Goal: Task Accomplishment & Management: Use online tool/utility

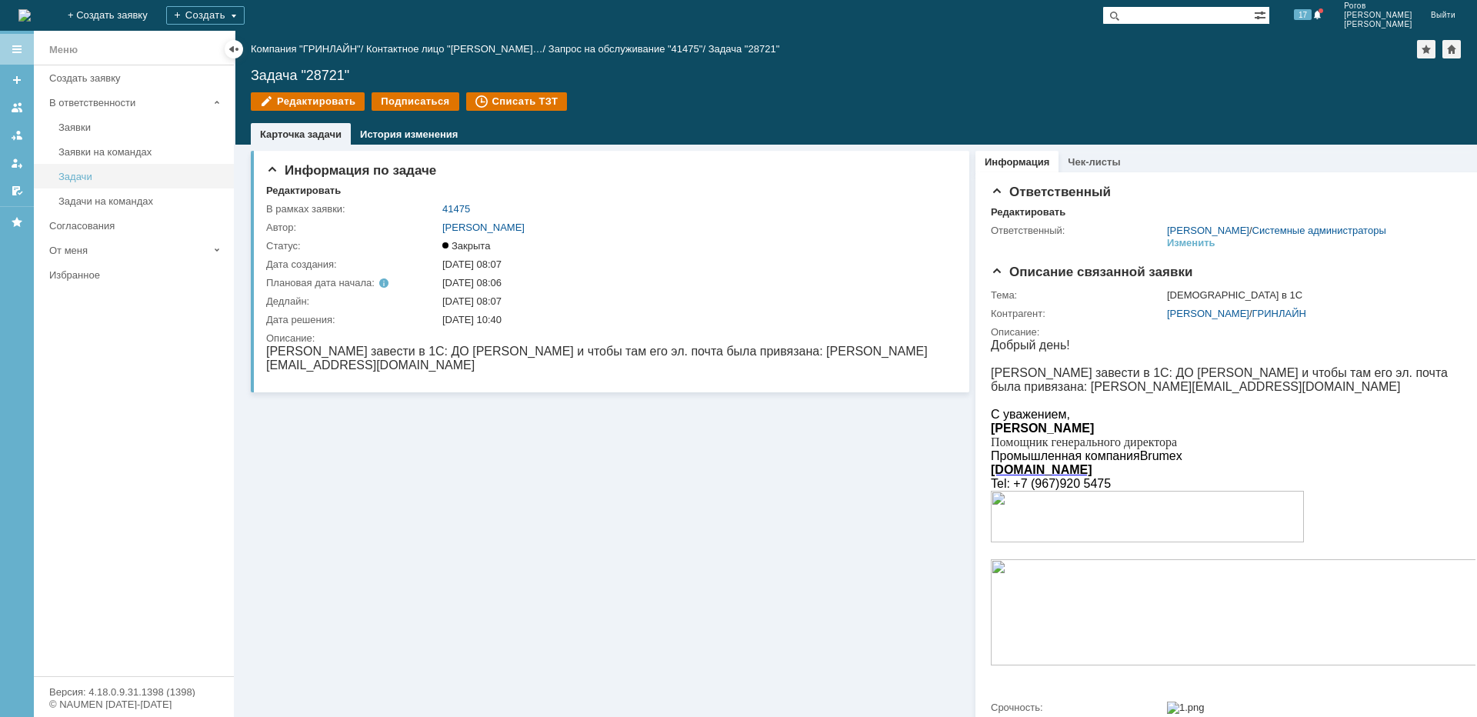
click at [65, 181] on div "Задачи" at bounding box center [141, 177] width 166 height 12
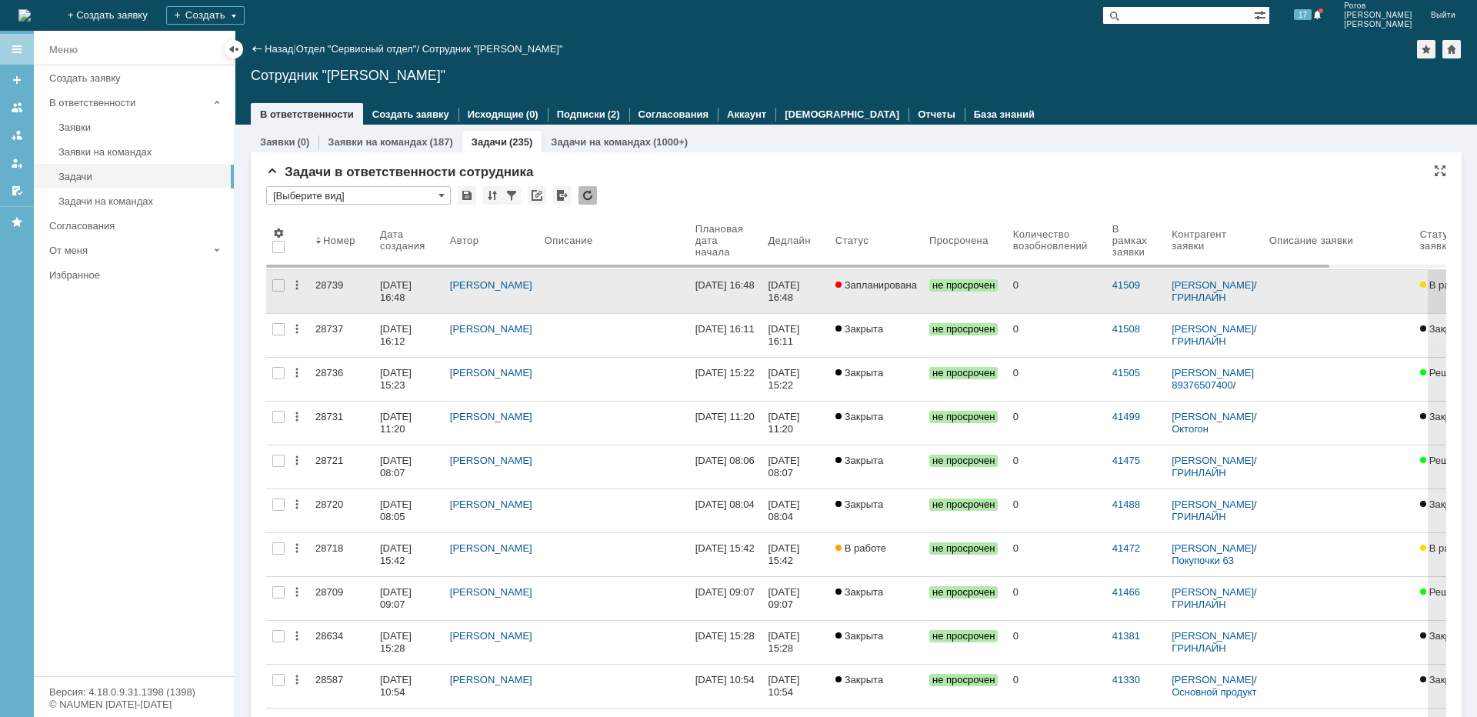
click at [326, 282] on div "28739" at bounding box center [342, 285] width 52 height 12
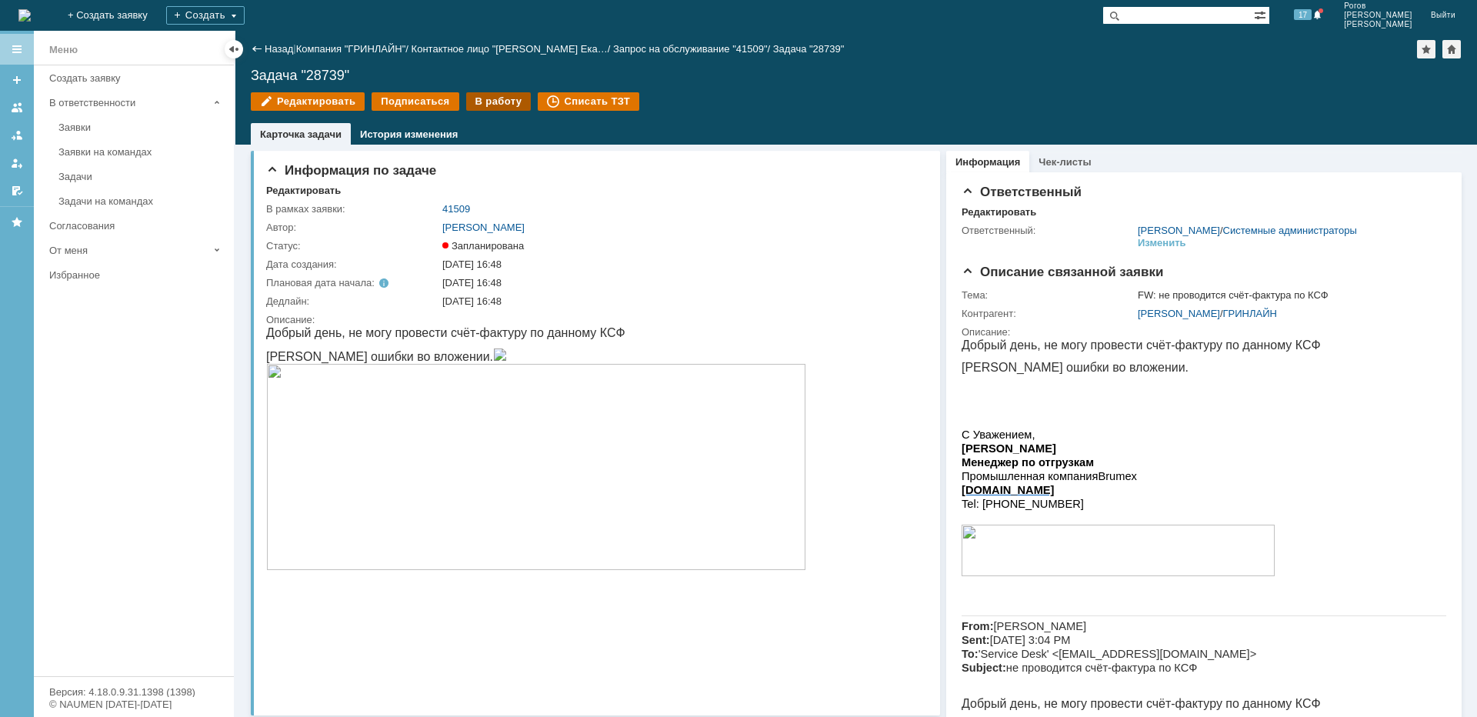
click at [479, 101] on div "В работу" at bounding box center [498, 101] width 65 height 18
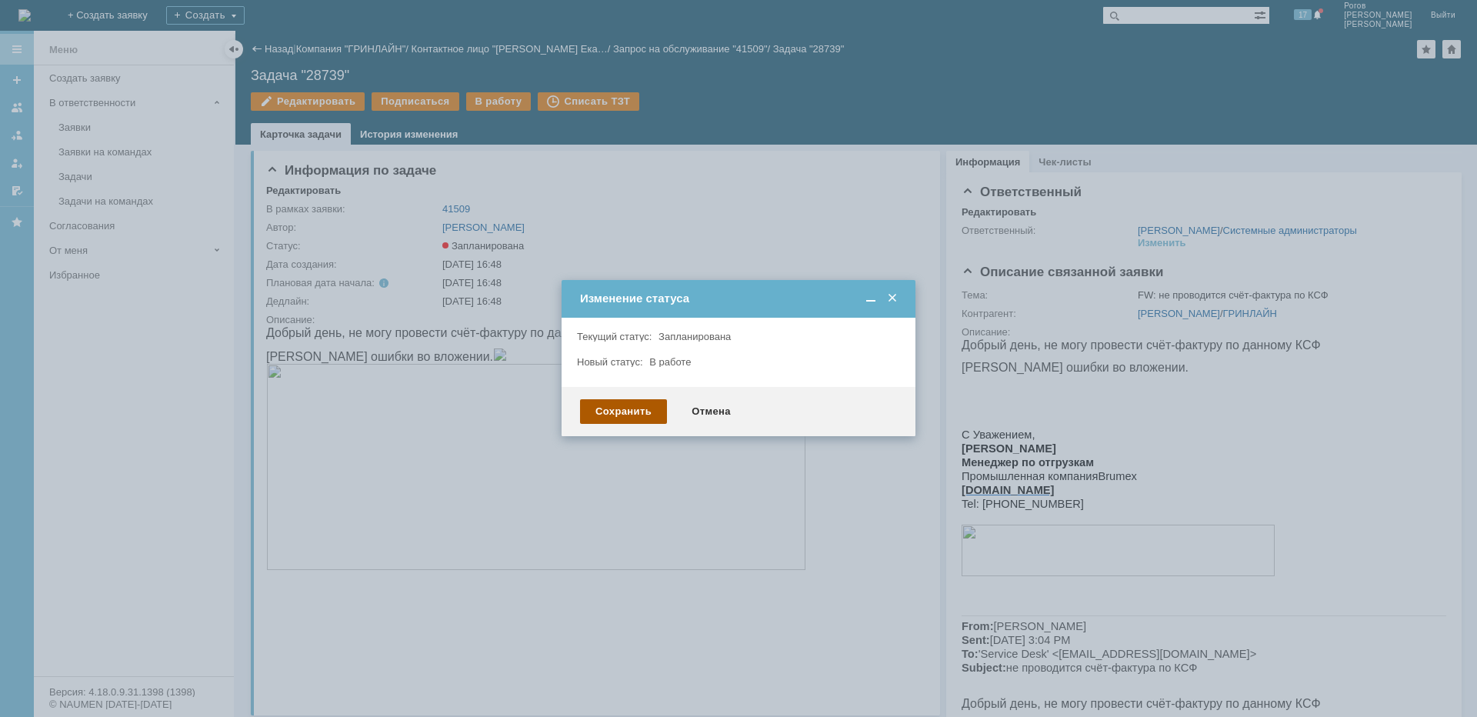
click at [642, 415] on div "Сохранить" at bounding box center [623, 411] width 87 height 25
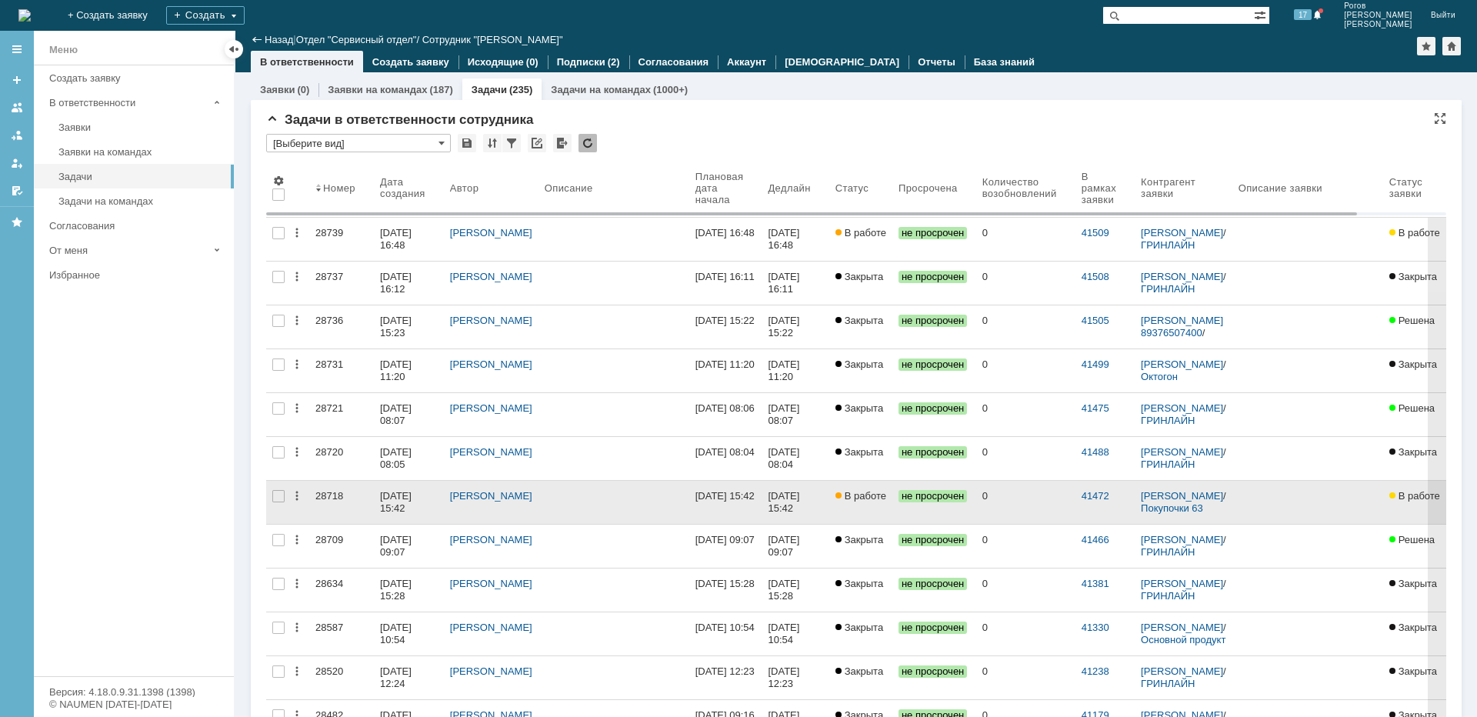
scroll to position [154, 0]
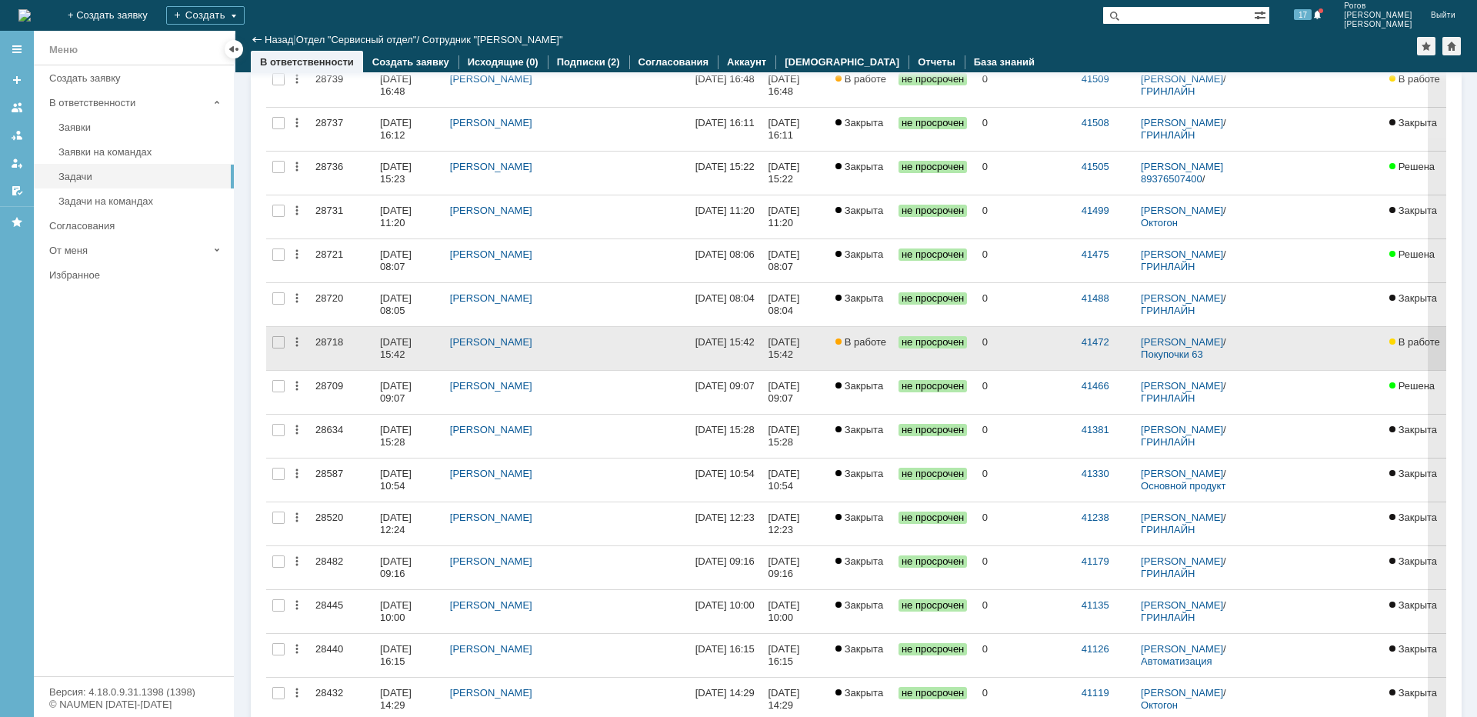
click at [328, 342] on div "28718" at bounding box center [342, 342] width 52 height 12
